Goal: Entertainment & Leisure: Consume media (video, audio)

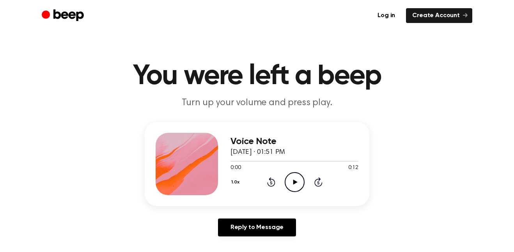
click at [298, 185] on icon "Play Audio" at bounding box center [295, 182] width 20 height 20
click at [294, 185] on icon "Play Audio" at bounding box center [295, 182] width 20 height 20
click at [299, 178] on icon "Play Audio" at bounding box center [295, 182] width 20 height 20
click at [285, 180] on icon "Pause Audio" at bounding box center [295, 182] width 20 height 20
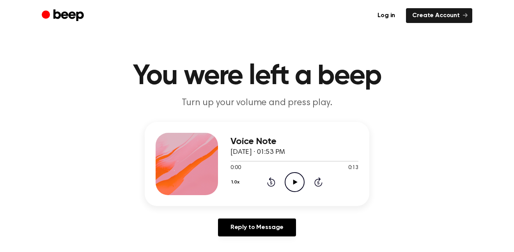
click at [295, 184] on icon "Play Audio" at bounding box center [295, 182] width 20 height 20
click at [296, 179] on icon "Play Audio" at bounding box center [295, 182] width 20 height 20
